Goal: Task Accomplishment & Management: Use online tool/utility

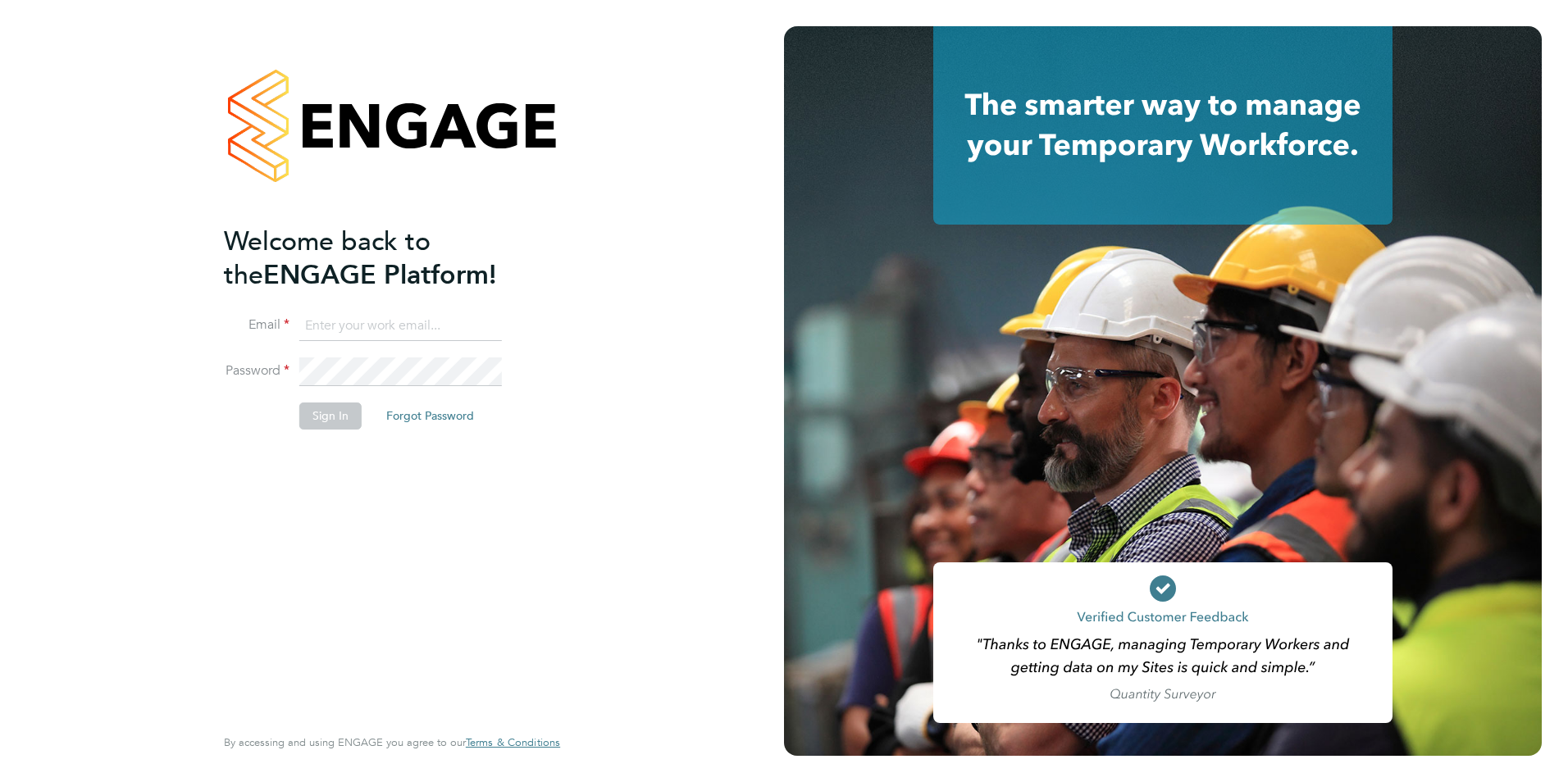
type input "becky@carbonrecruitment.co.uk"
click at [346, 416] on button "Sign In" at bounding box center [331, 416] width 62 height 26
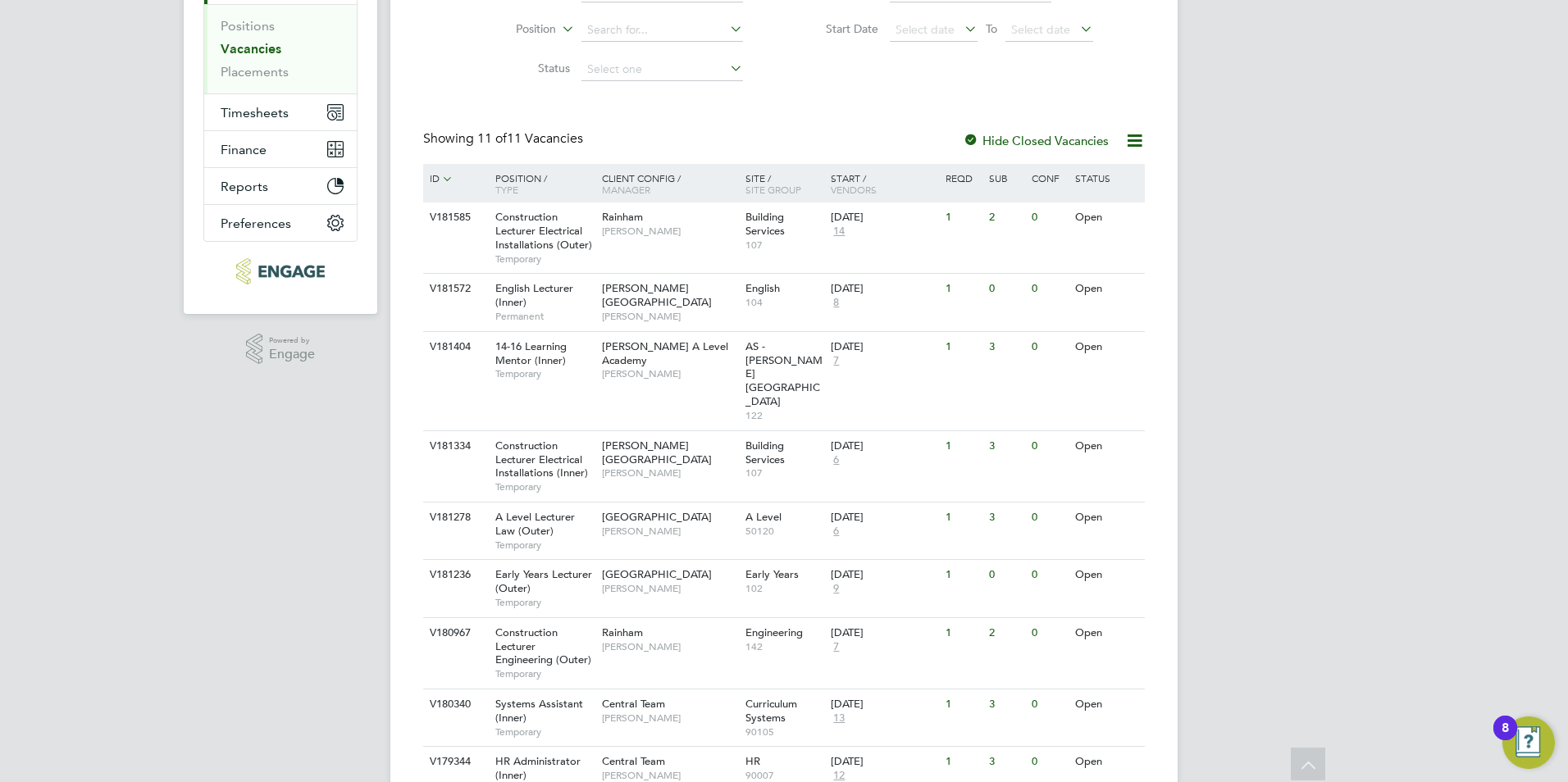
scroll to position [195, 0]
